Goal: Find specific page/section: Find specific page/section

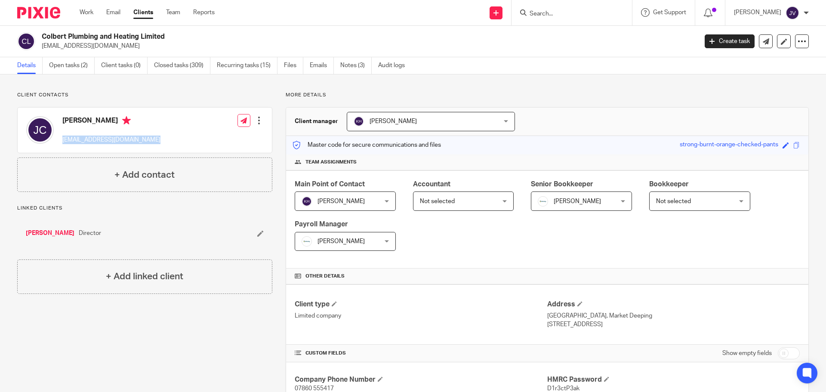
drag, startPoint x: 161, startPoint y: 141, endPoint x: 59, endPoint y: 146, distance: 101.6
click at [59, 146] on div "Josh Colbert colbert-plumbing@outlook.com Edit contact Create client from conta…" at bounding box center [145, 129] width 254 height 45
copy p "colbert-plumbing@outlook.com"
drag, startPoint x: 82, startPoint y: 81, endPoint x: 86, endPoint y: 43, distance: 38.4
click at [82, 81] on div "Client contacts Josh Colbert colbert-plumbing@outlook.com Edit contact Create c…" at bounding box center [413, 377] width 826 height 606
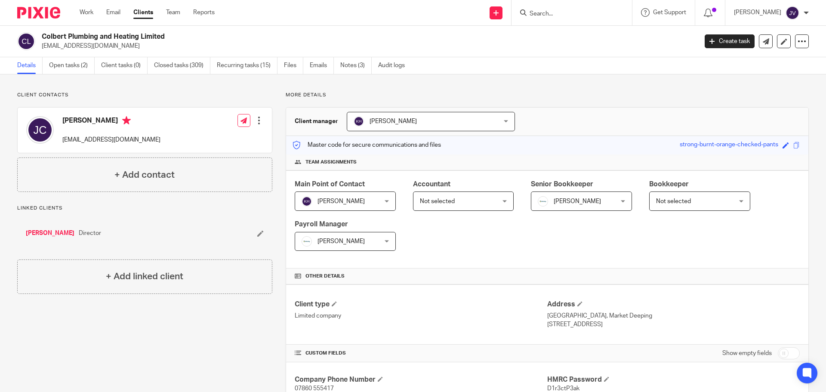
click at [58, 13] on img at bounding box center [38, 13] width 43 height 12
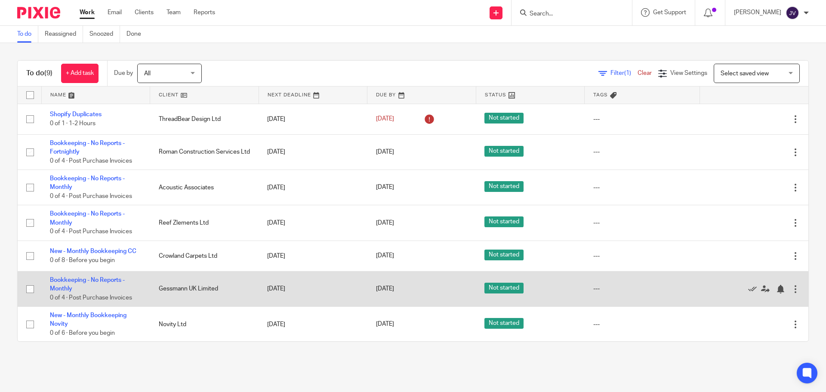
scroll to position [80, 0]
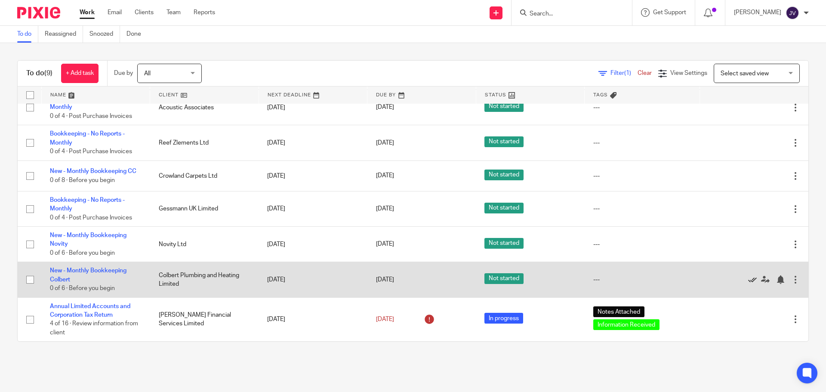
click at [748, 282] on icon at bounding box center [752, 279] width 9 height 9
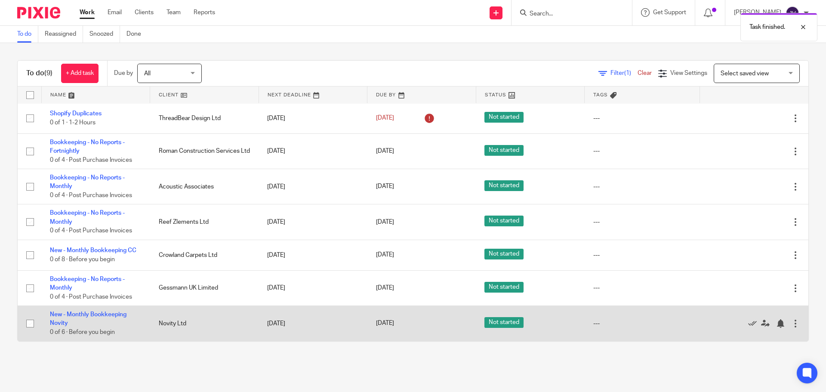
scroll to position [0, 0]
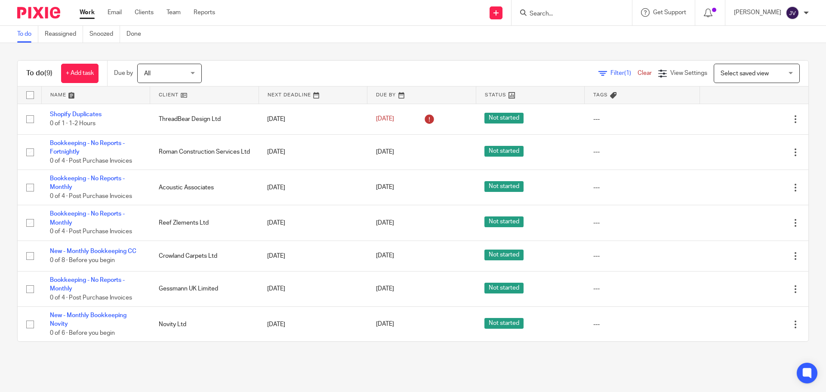
click at [548, 13] on input "Search" at bounding box center [566, 14] width 77 height 8
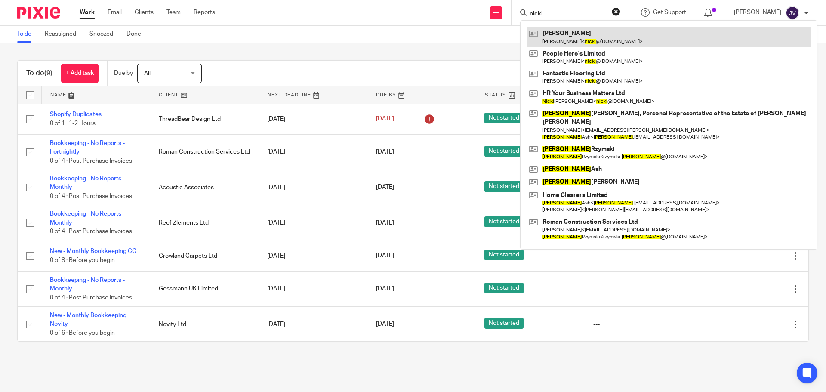
type input "nicki"
click at [600, 39] on link at bounding box center [668, 37] width 283 height 20
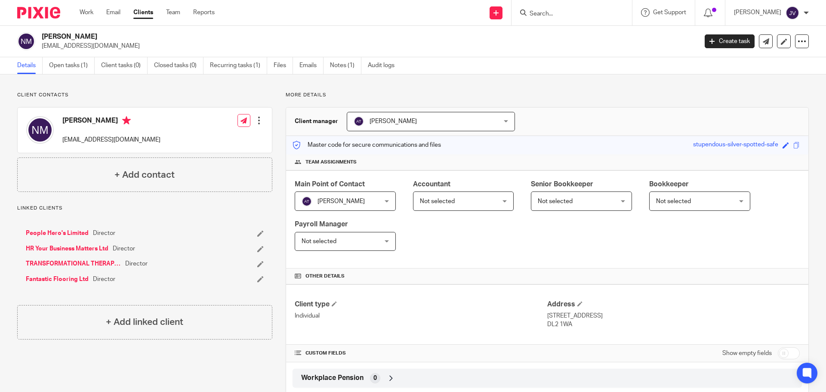
click at [81, 34] on h2 "[PERSON_NAME]" at bounding box center [302, 36] width 520 height 9
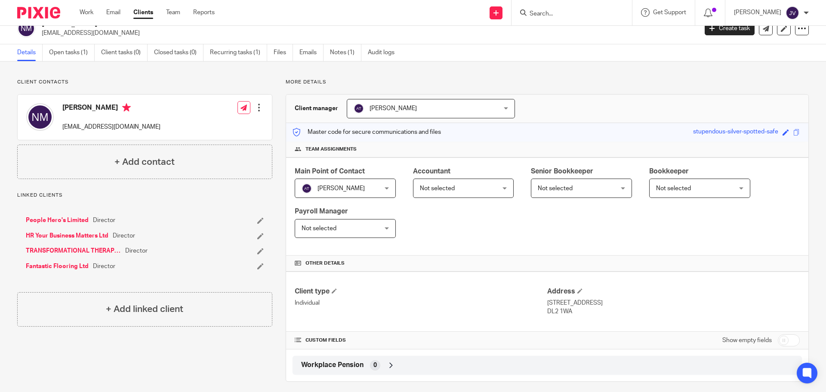
scroll to position [20, 0]
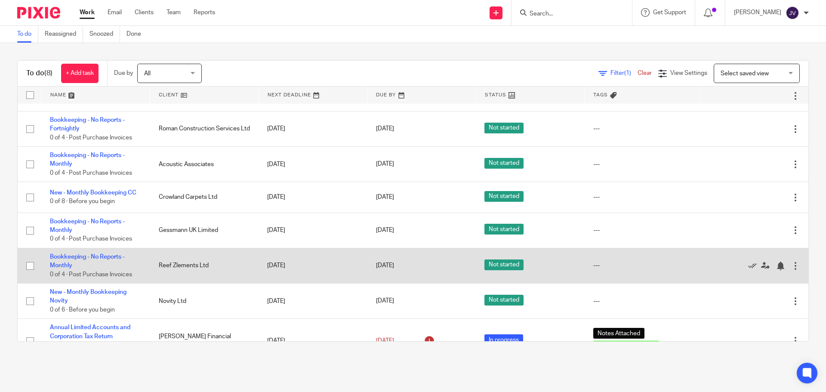
scroll to position [45, 0]
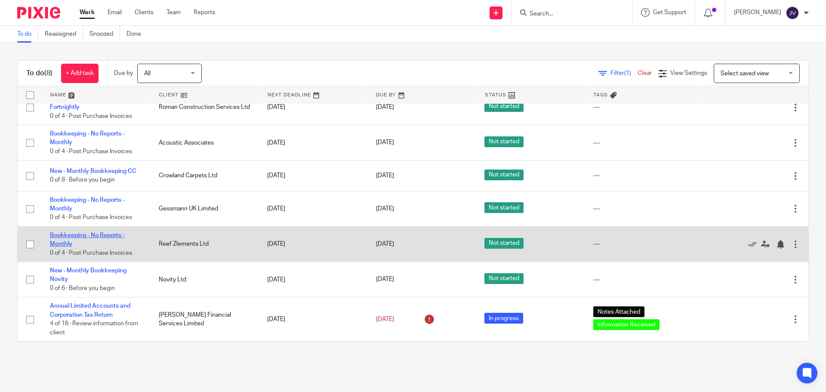
click at [112, 236] on link "Bookkeeping - No Reports - Monthly" at bounding box center [87, 239] width 75 height 15
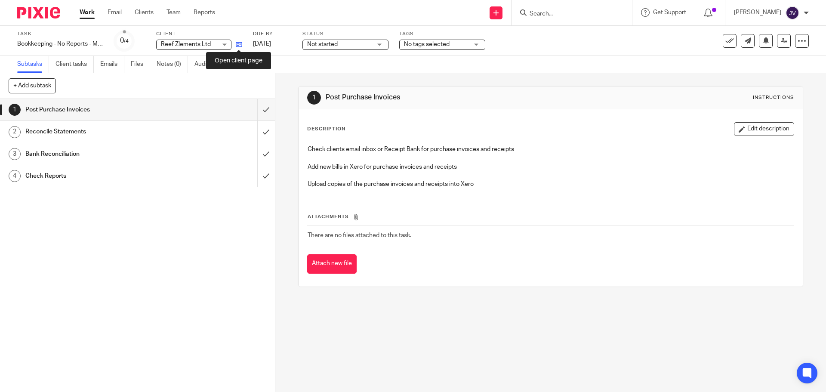
click at [240, 45] on icon at bounding box center [239, 44] width 6 height 6
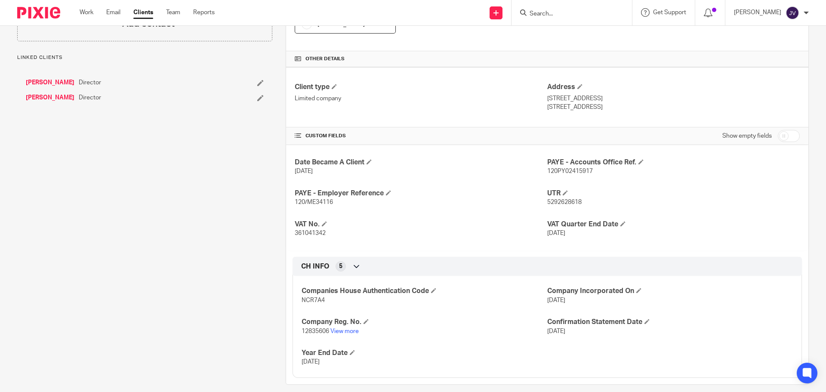
scroll to position [227, 0]
